Goal: Use online tool/utility: Use online tool/utility

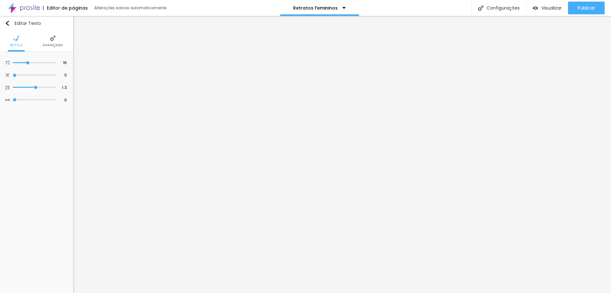
click at [53, 37] on img at bounding box center [53, 38] width 6 height 6
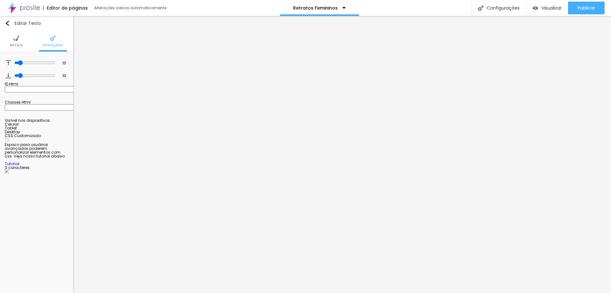
click at [17, 40] on img at bounding box center [16, 38] width 6 height 6
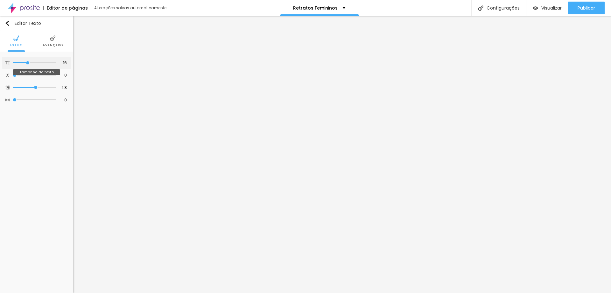
type input "15"
type input "14"
type input "13"
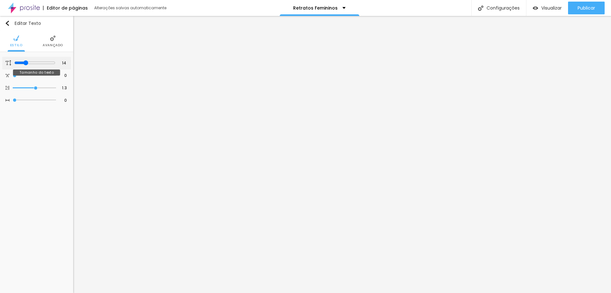
type input "13"
type input "12"
type input "11"
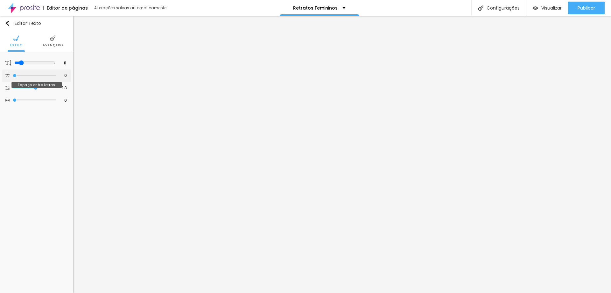
drag, startPoint x: 27, startPoint y: 62, endPoint x: 58, endPoint y: 79, distance: 34.5
type input "11"
click at [20, 62] on input "range" at bounding box center [34, 62] width 41 height 5
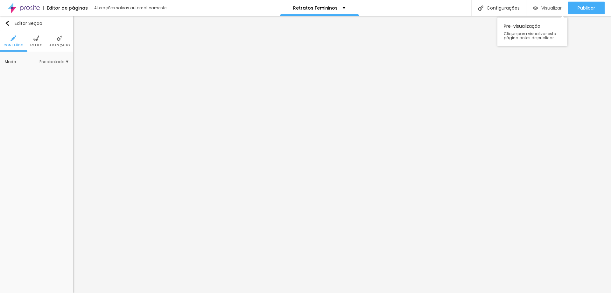
click at [553, 10] on span "Visualizar" at bounding box center [552, 7] width 20 height 5
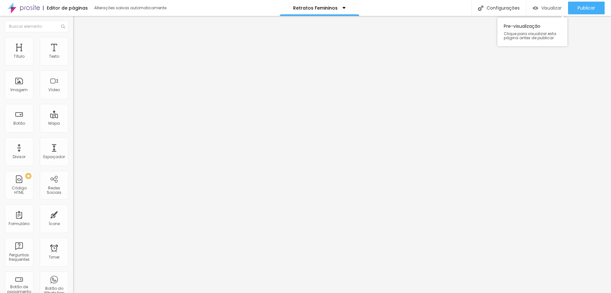
click at [552, 4] on div "Visualizar" at bounding box center [547, 8] width 29 height 13
click at [545, 4] on div "Visualizar" at bounding box center [547, 8] width 29 height 13
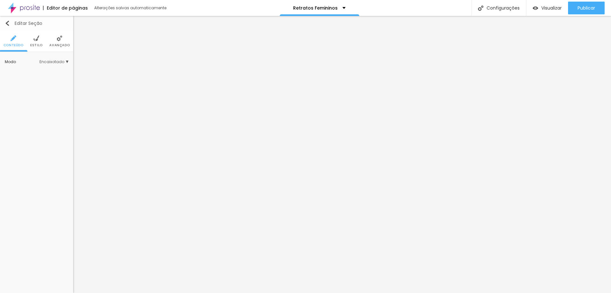
click at [8, 23] on img "button" at bounding box center [7, 23] width 5 height 5
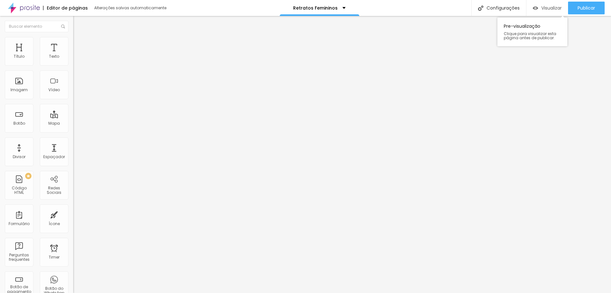
click at [550, 8] on span "Visualizar" at bounding box center [552, 7] width 20 height 5
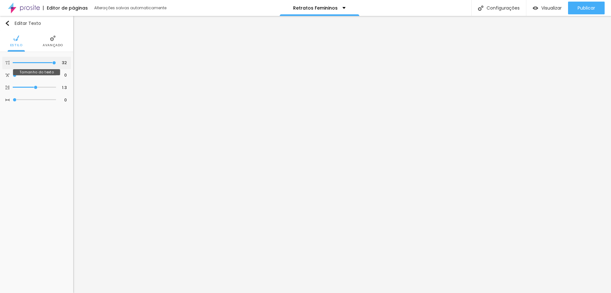
type input "18"
click at [31, 62] on input "range" at bounding box center [34, 62] width 43 height 3
click at [58, 41] on li "Avançado" at bounding box center [53, 41] width 20 height 21
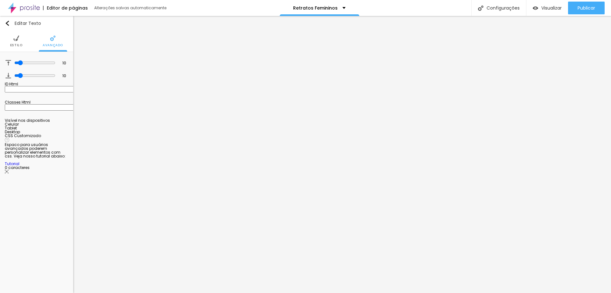
click at [17, 46] on span "Estilo" at bounding box center [16, 45] width 12 height 3
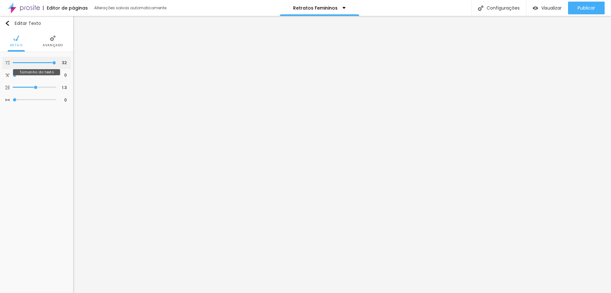
type input "31"
type input "30"
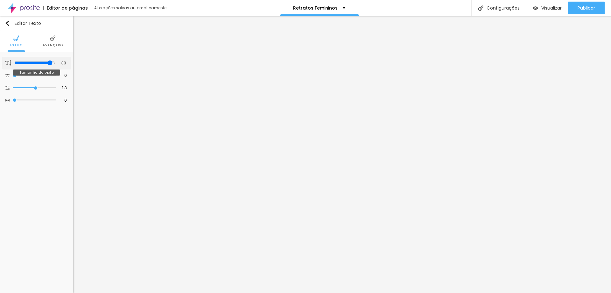
click at [51, 63] on input "range" at bounding box center [34, 62] width 41 height 5
type input "31"
type input "30"
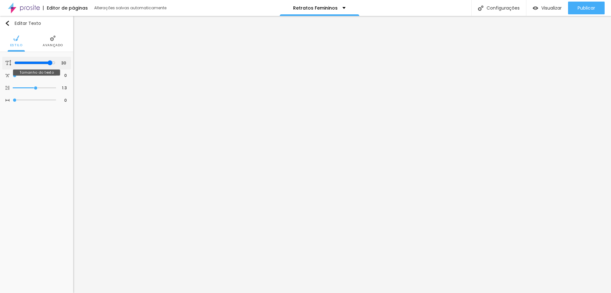
drag, startPoint x: 54, startPoint y: 64, endPoint x: 51, endPoint y: 63, distance: 3.2
type input "30"
click at [51, 63] on input "range" at bounding box center [34, 62] width 41 height 5
click at [63, 61] on input "32" at bounding box center [62, 63] width 11 height 6
click at [65, 61] on input "32" at bounding box center [62, 63] width 11 height 6
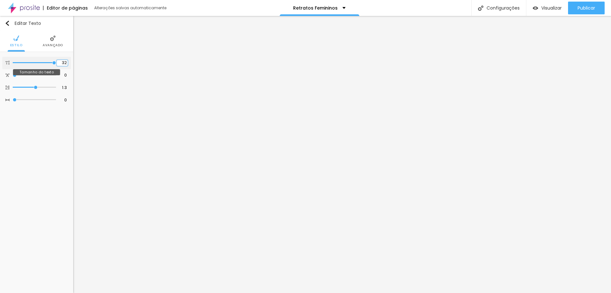
click at [65, 61] on input "32" at bounding box center [62, 63] width 11 height 6
type input "8"
type input "1"
type input "18"
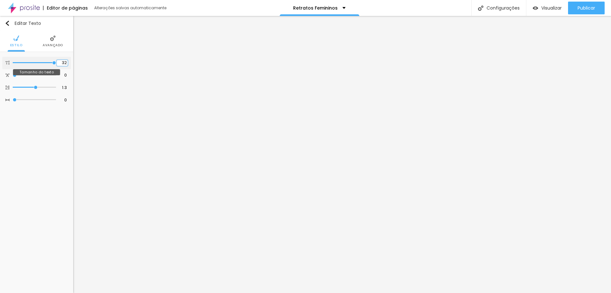
click at [64, 61] on input "32" at bounding box center [62, 63] width 11 height 6
type input "8"
type input "3"
type input "30"
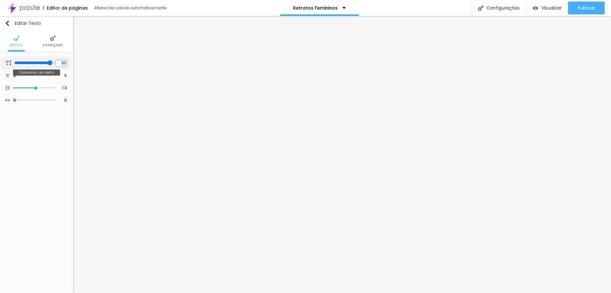
type input "30"
click at [62, 61] on input "32" at bounding box center [62, 63] width 11 height 6
type input "8"
type input "1"
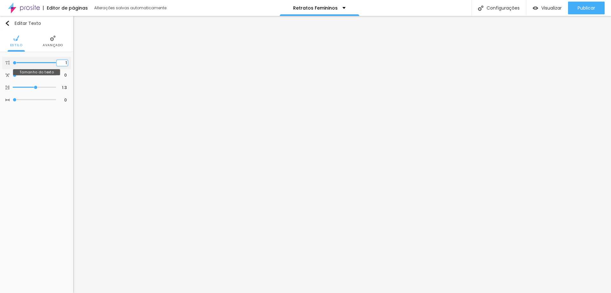
type input "18"
click at [67, 62] on input "32" at bounding box center [62, 63] width 11 height 6
click at [66, 62] on input "32" at bounding box center [62, 63] width 11 height 6
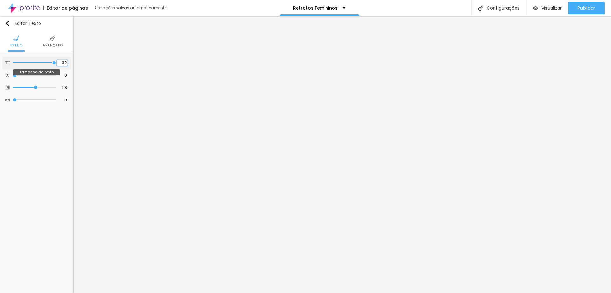
type input "8"
type input "3"
type input "30"
click at [65, 58] on div "32 Tamanho do texto" at bounding box center [36, 63] width 69 height 12
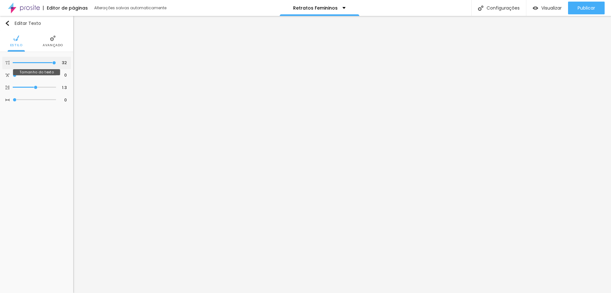
click at [65, 58] on div "32 Tamanho do texto" at bounding box center [36, 63] width 69 height 12
click at [65, 60] on input "32" at bounding box center [62, 63] width 11 height 6
type input "8"
type input "1"
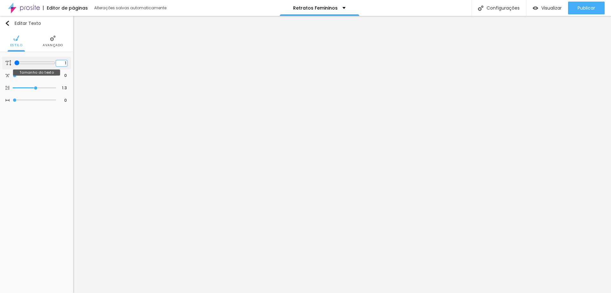
type input "18"
click at [551, 6] on span "Visualizar" at bounding box center [552, 7] width 20 height 5
